Goal: Task Accomplishment & Management: Manage account settings

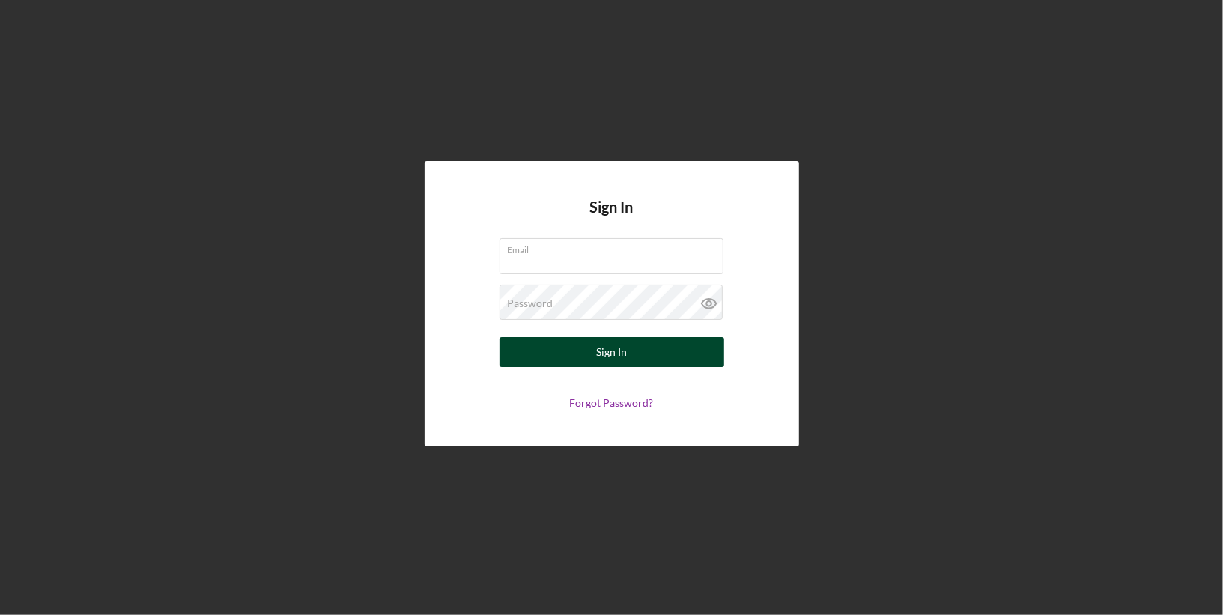
type input "[PERSON_NAME][EMAIL_ADDRESS][DOMAIN_NAME]"
click at [617, 356] on div "Sign In" at bounding box center [611, 352] width 31 height 30
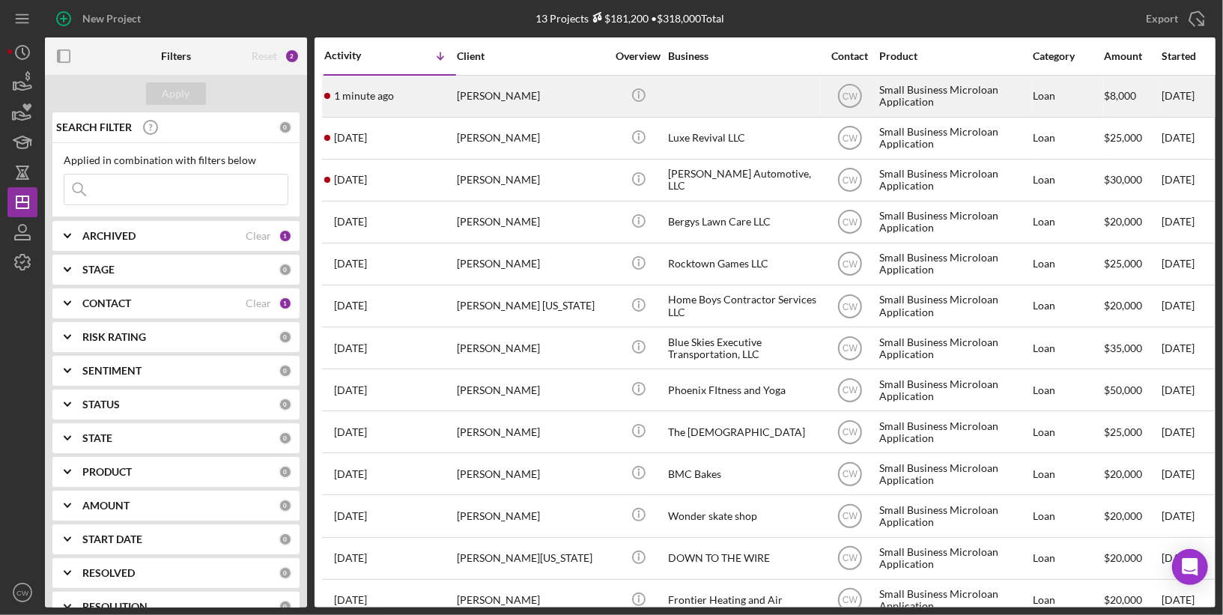
click at [486, 97] on div "[PERSON_NAME]" at bounding box center [532, 96] width 150 height 40
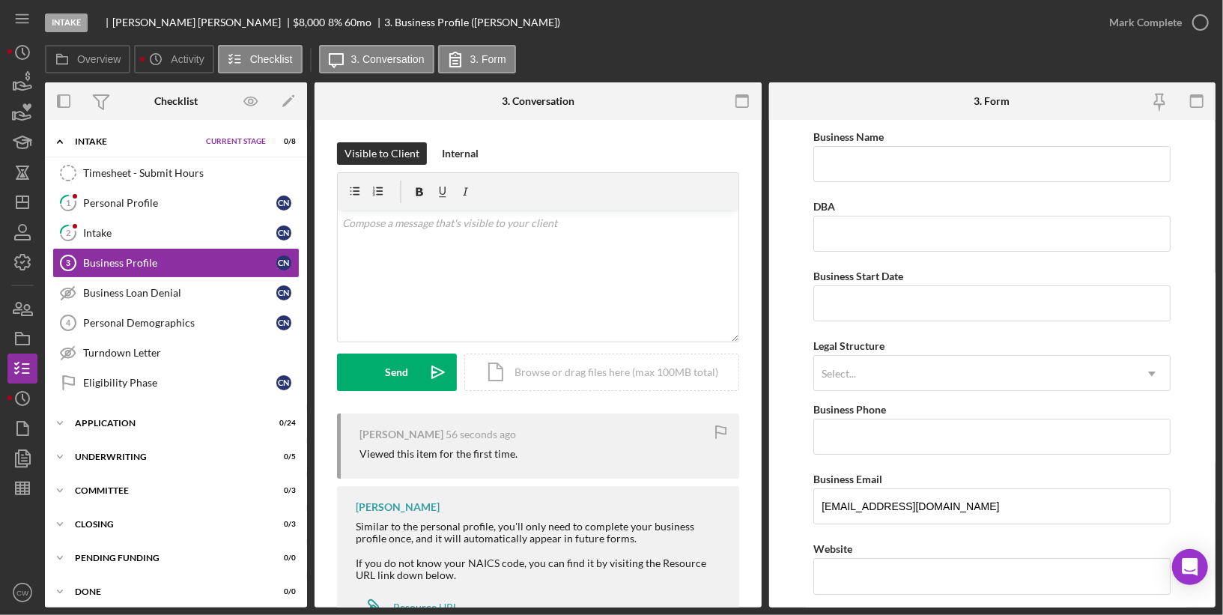
scroll to position [58, 0]
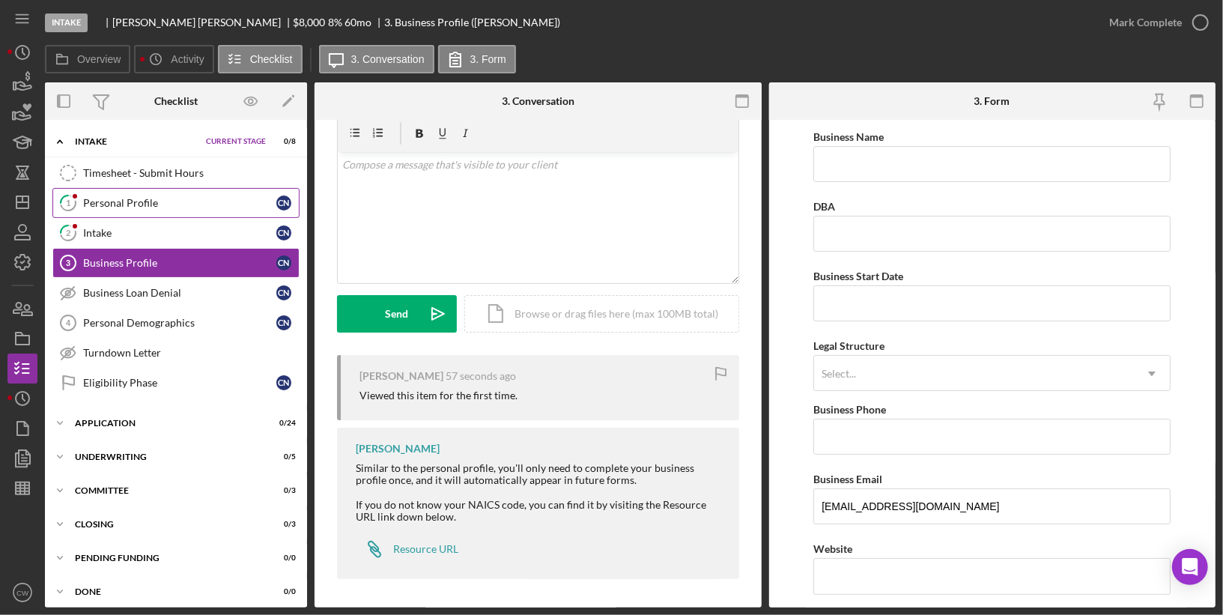
click at [171, 197] on div "Personal Profile" at bounding box center [179, 203] width 193 height 12
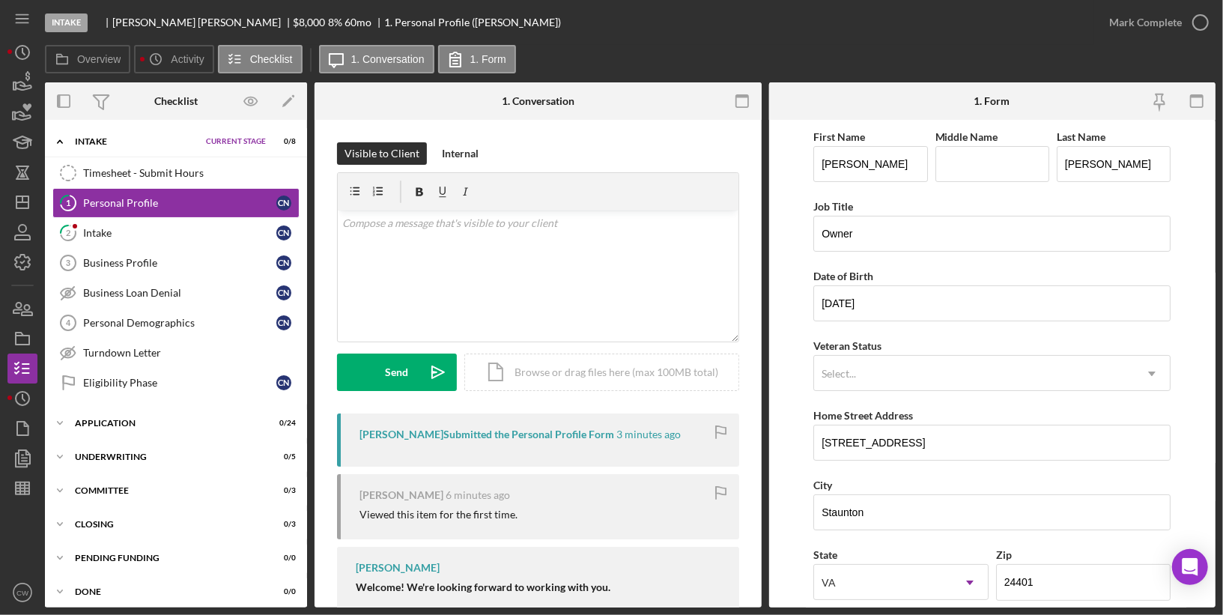
scroll to position [506, 0]
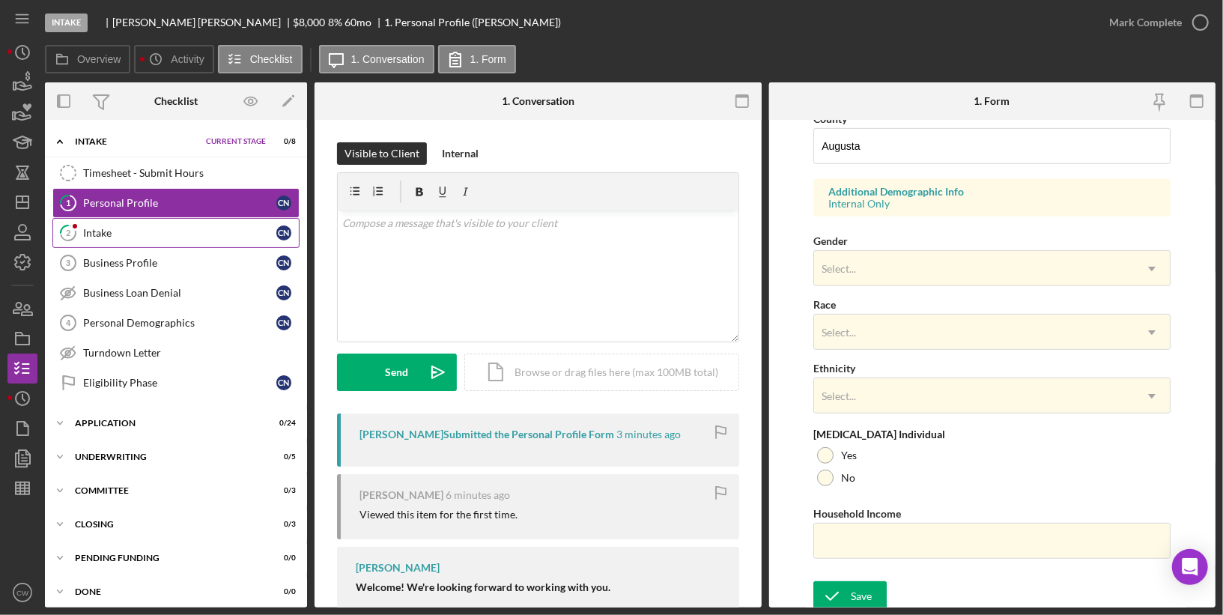
click at [175, 227] on div "Intake" at bounding box center [179, 233] width 193 height 12
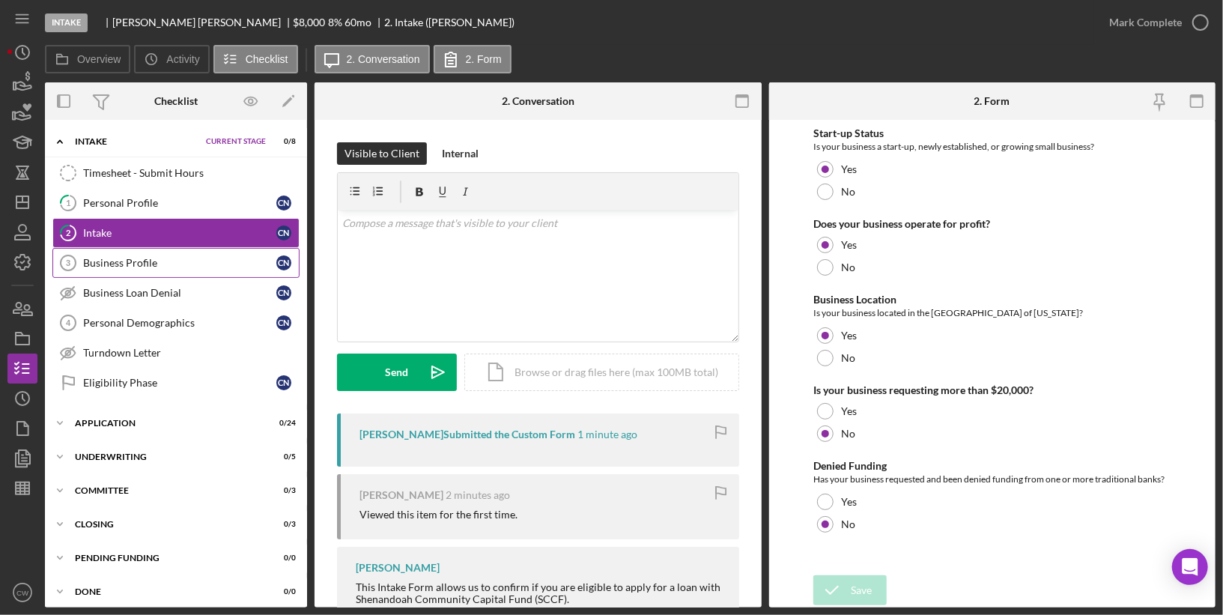
click at [168, 257] on div "Business Profile" at bounding box center [179, 263] width 193 height 12
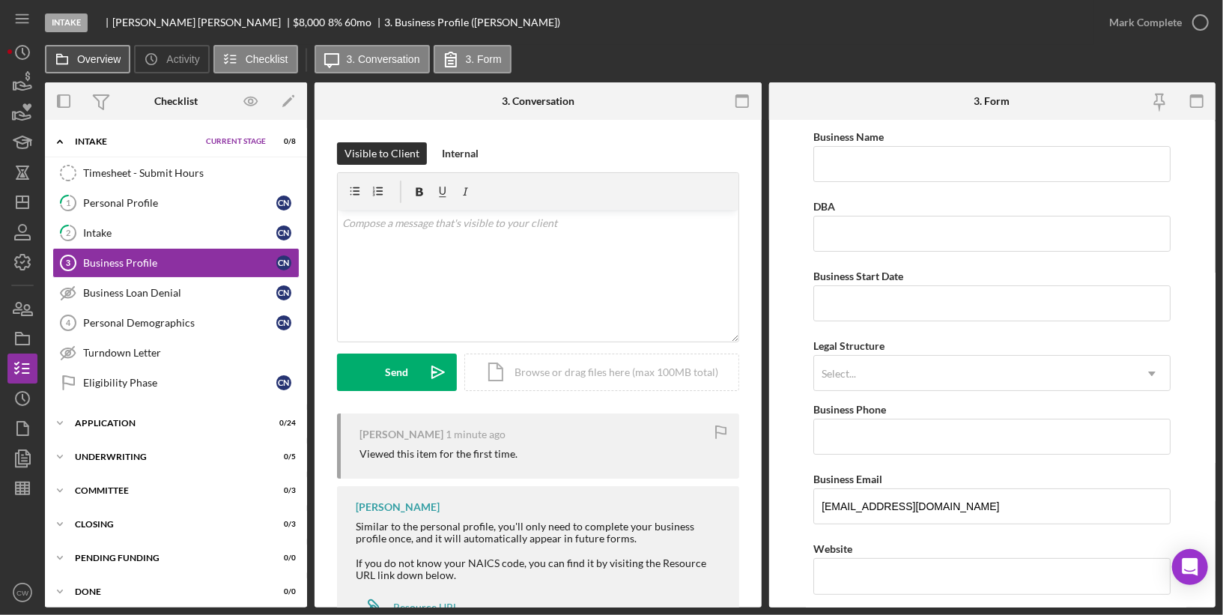
click at [85, 59] on label "Overview" at bounding box center [98, 59] width 43 height 12
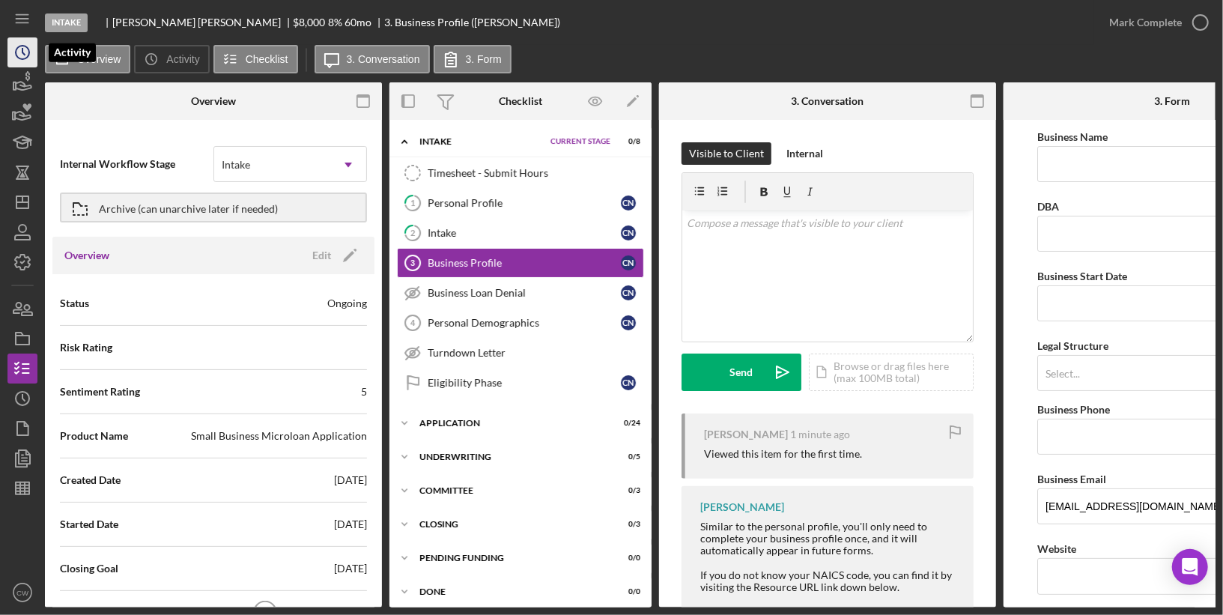
click at [9, 51] on icon "Icon/History" at bounding box center [22, 52] width 37 height 37
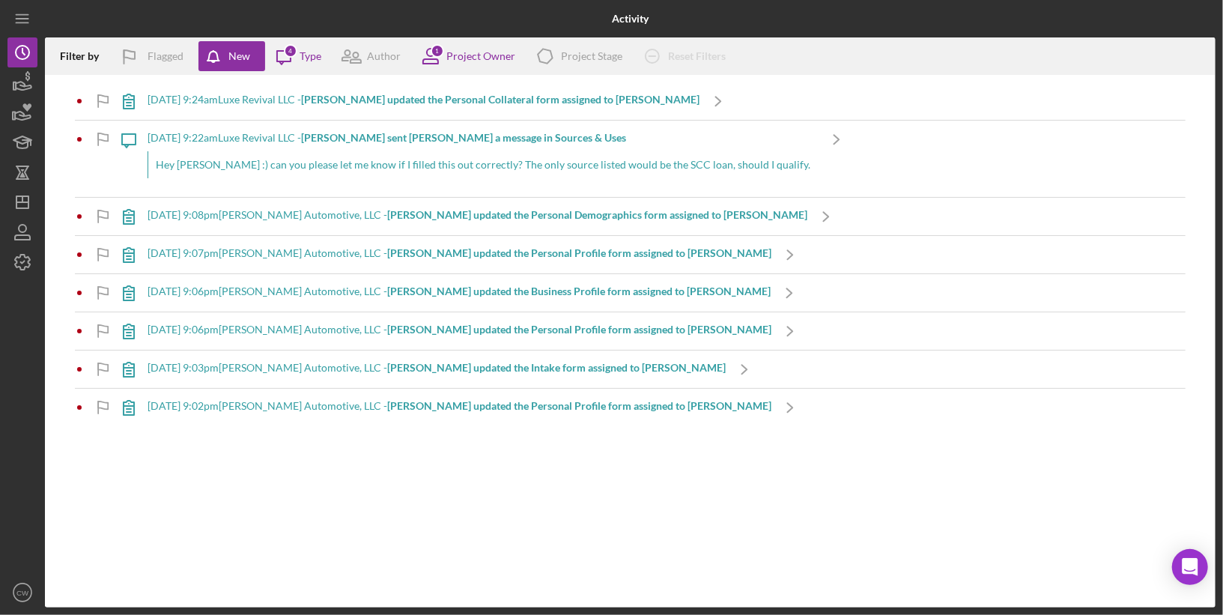
click at [486, 101] on b "[PERSON_NAME] updated the Personal Collateral form assigned to [PERSON_NAME]" at bounding box center [500, 99] width 398 height 13
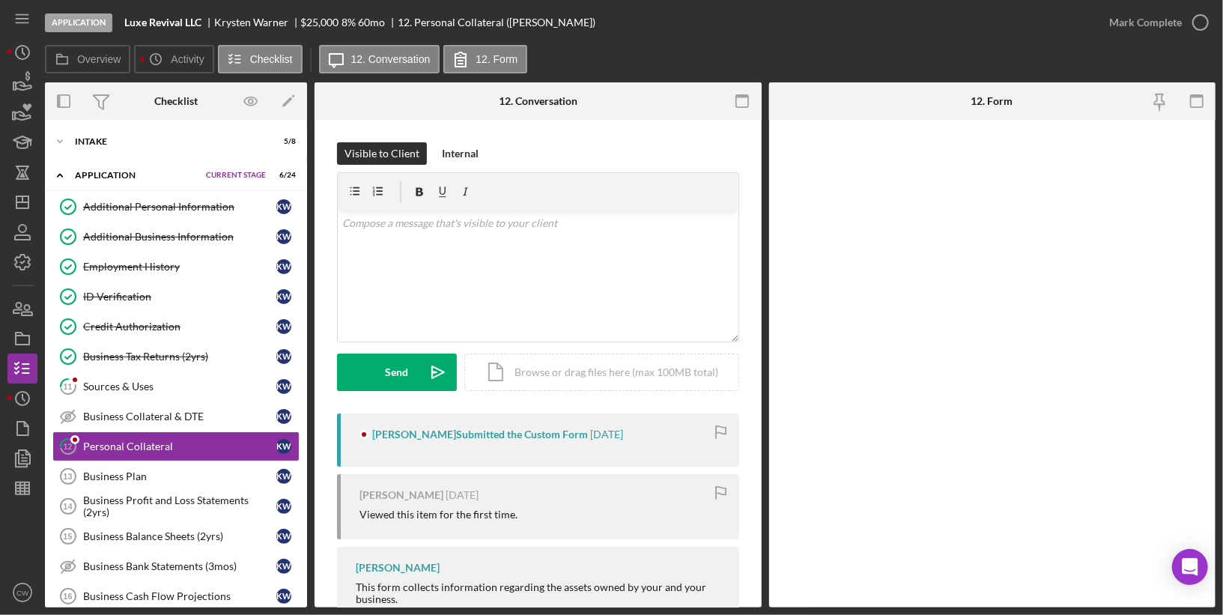
scroll to position [76, 0]
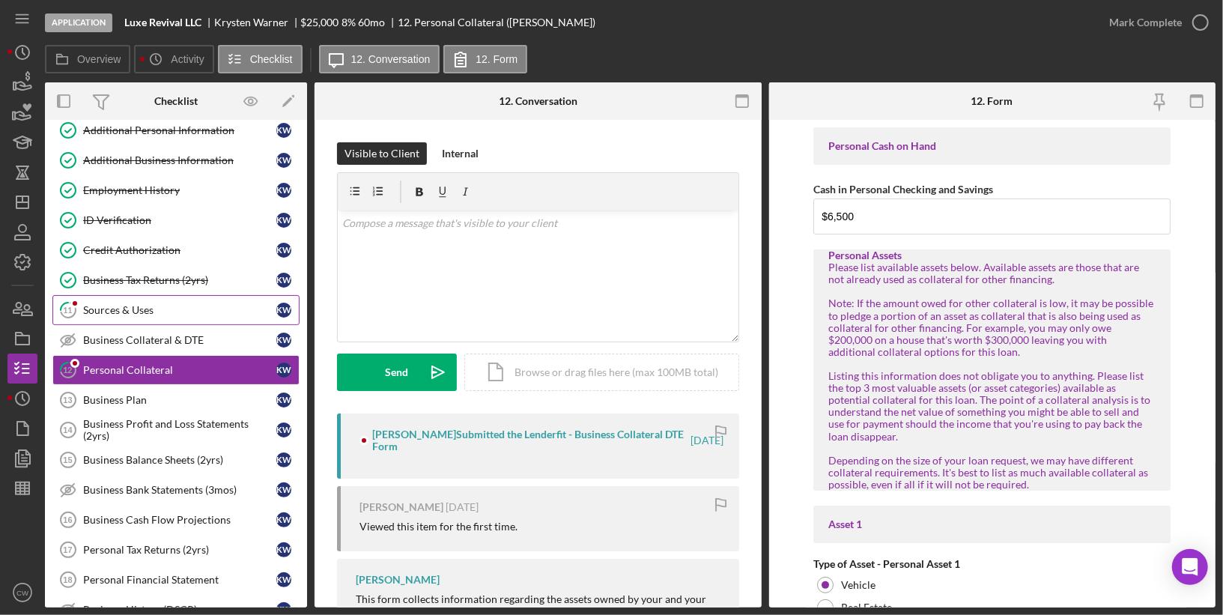
click at [115, 296] on link "11 Sources & Uses K W" at bounding box center [175, 310] width 247 height 30
